Goal: Information Seeking & Learning: Learn about a topic

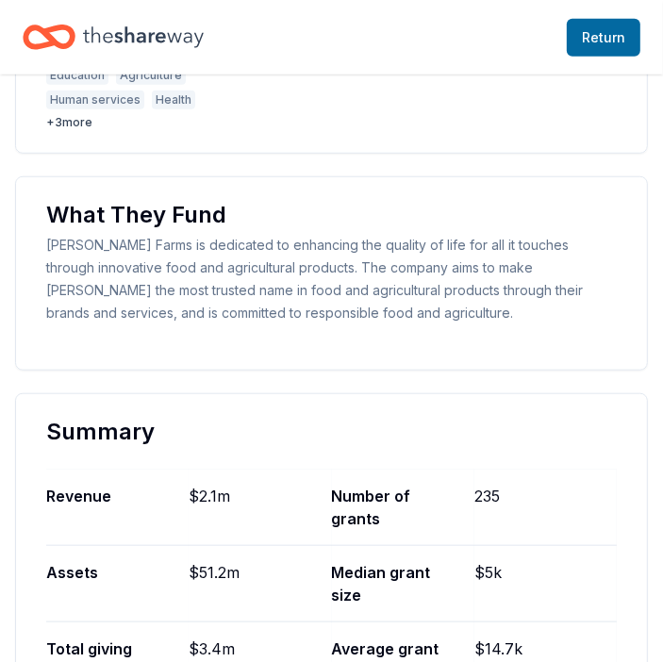
scroll to position [651, 0]
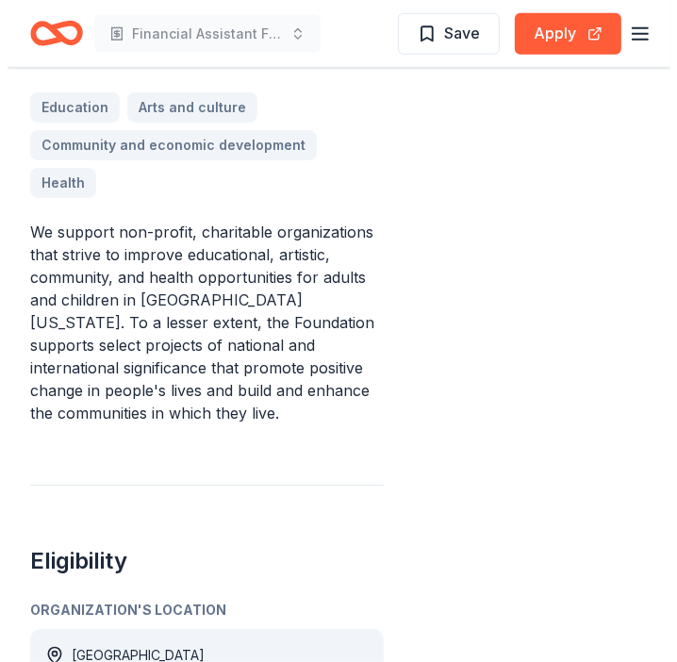
scroll to position [432, 0]
